Goal: Transaction & Acquisition: Download file/media

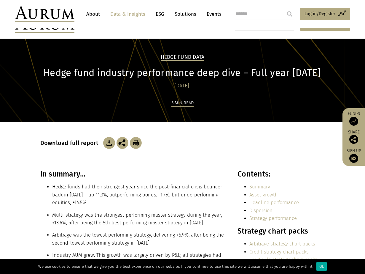
scroll to position [995, 0]
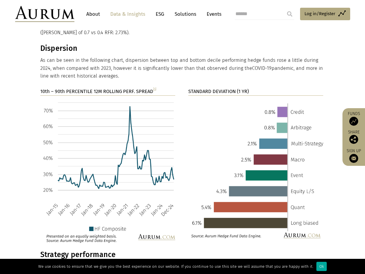
click at [319, 60] on section "Dispersion As can be seen in the following chart, dispersion between top and bo…" at bounding box center [182, 66] width 365 height 44
click at [315, 56] on p "As can be seen in the following chart, dispersion between top and bottom decile…" at bounding box center [181, 67] width 283 height 23
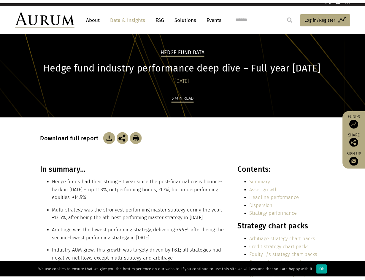
scroll to position [0, 0]
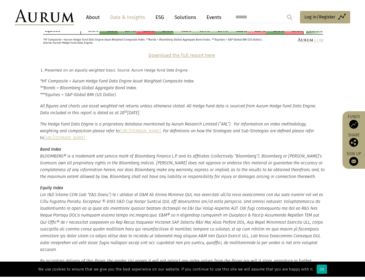
scroll to position [757, 0]
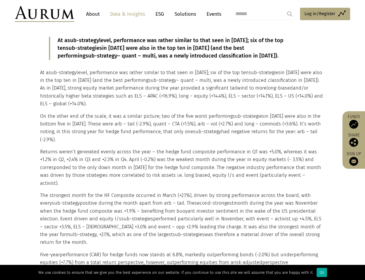
click at [35, 20] on img at bounding box center [44, 14] width 59 height 16
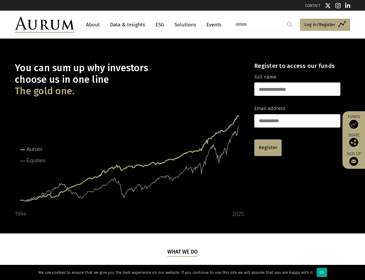
drag, startPoint x: 367, startPoint y: 18, endPoint x: 439, endPoint y: -16, distance: 79.4
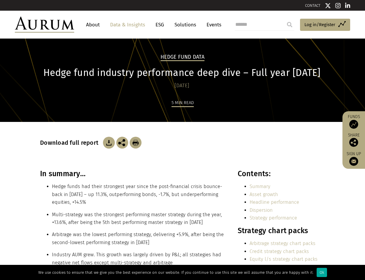
click at [301, 133] on div "Download full report" at bounding box center [182, 145] width 285 height 47
click at [108, 142] on img at bounding box center [109, 143] width 12 height 12
